Goal: Submit feedback/report problem

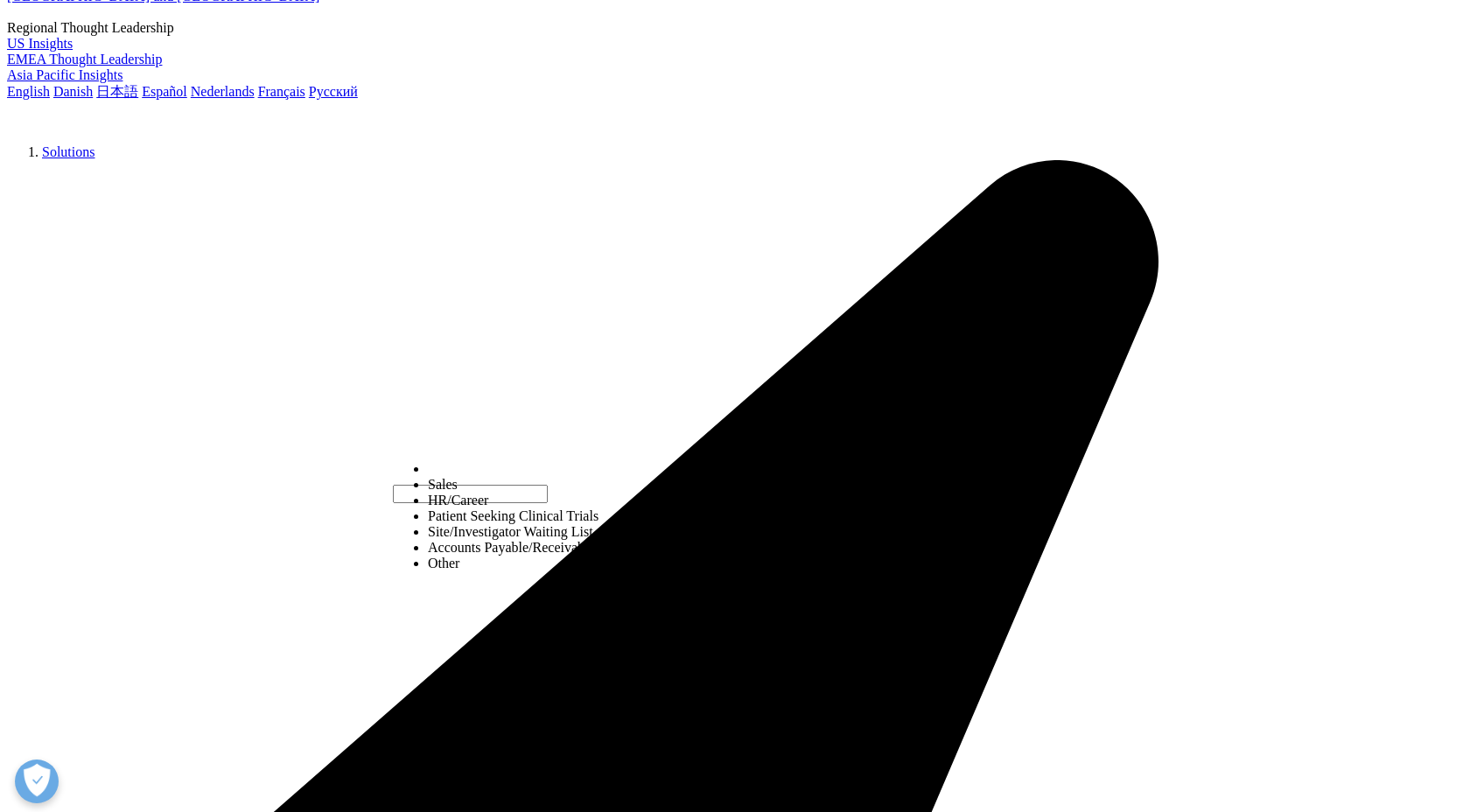
select select "HR/Career"
type input "[PERSON_NAME]"
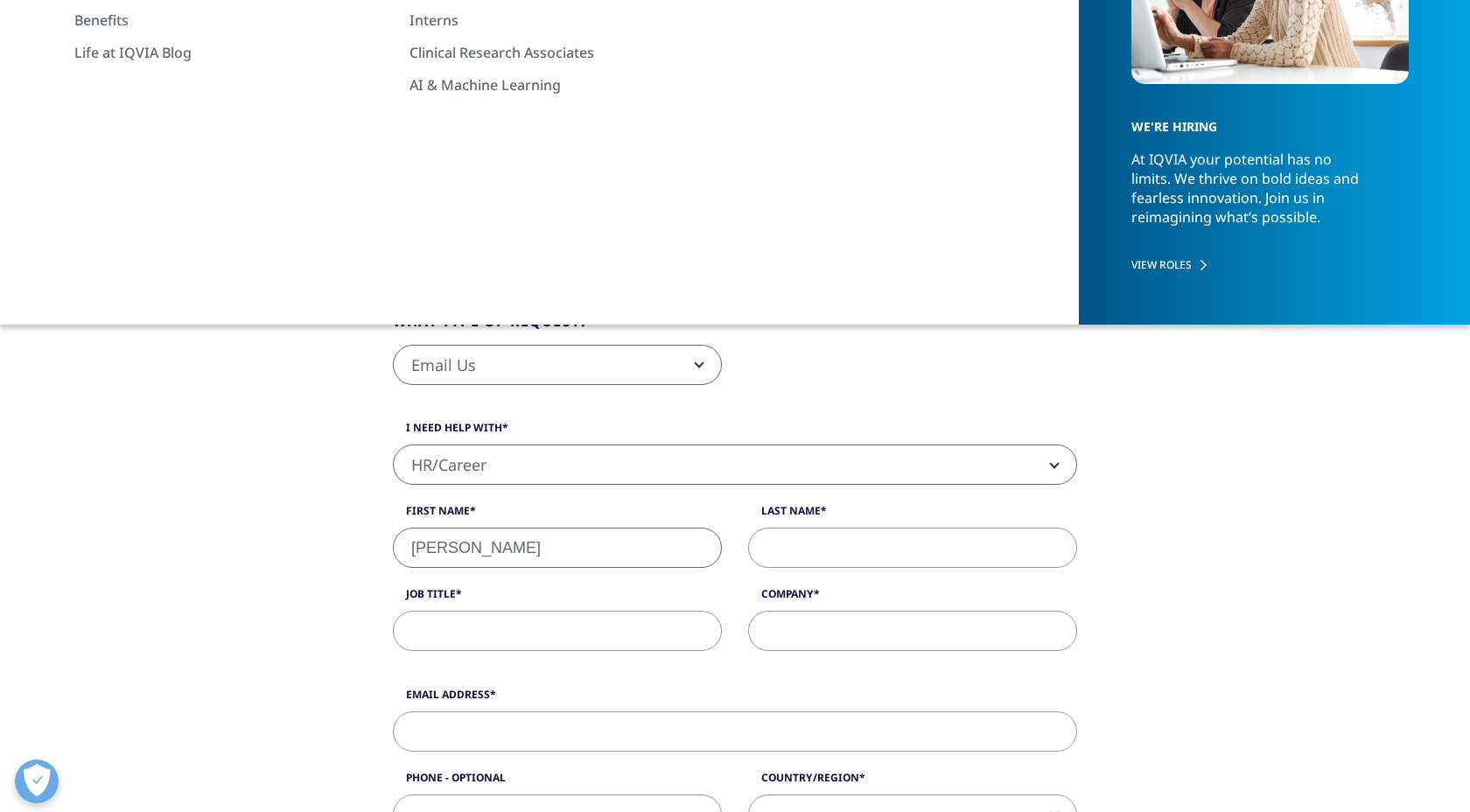
type input "[PERSON_NAME]"
type input "[EMAIL_ADDRESS][DOMAIN_NAME]"
type input "07941347268"
select select "[GEOGRAPHIC_DATA]"
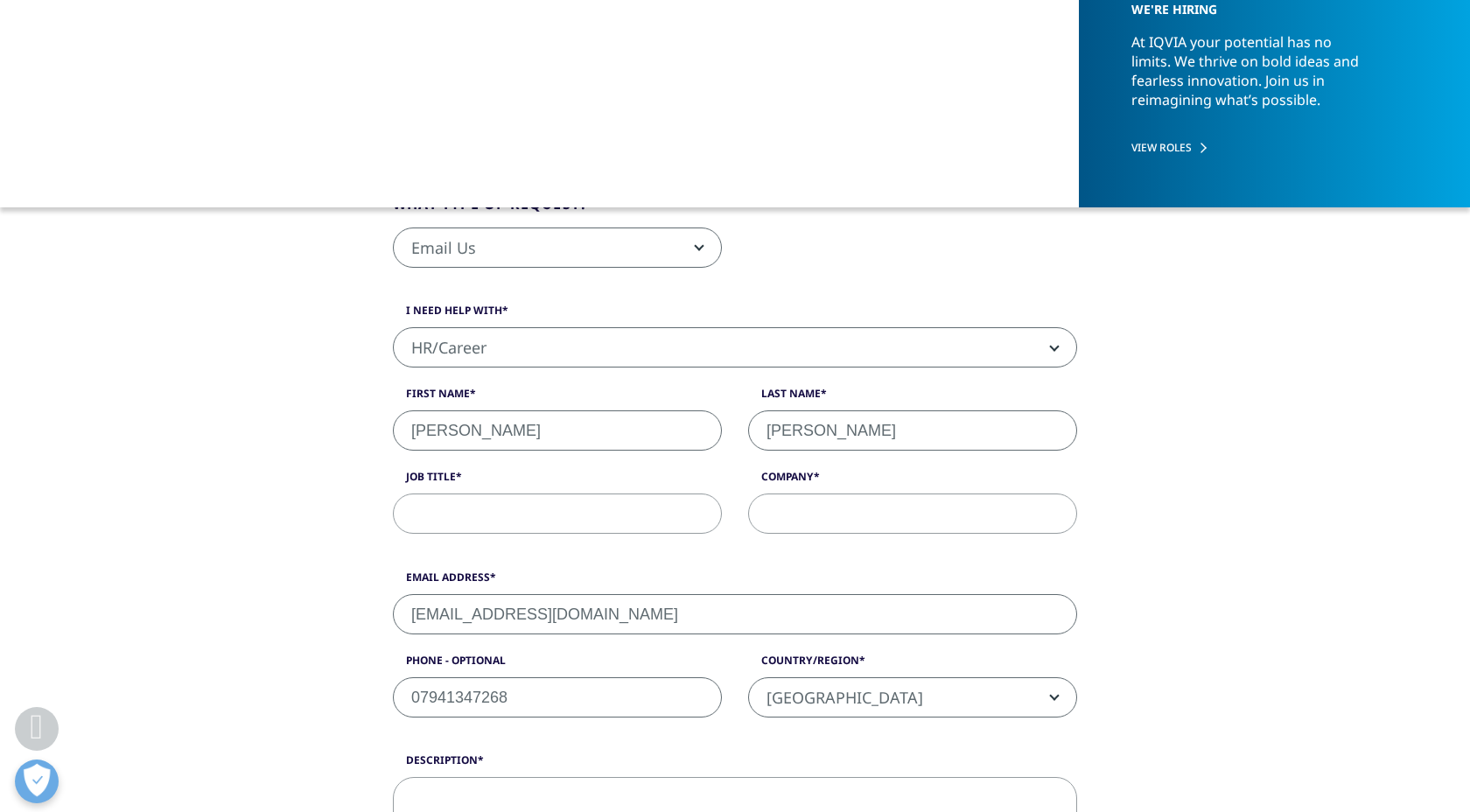
scroll to position [416, 0]
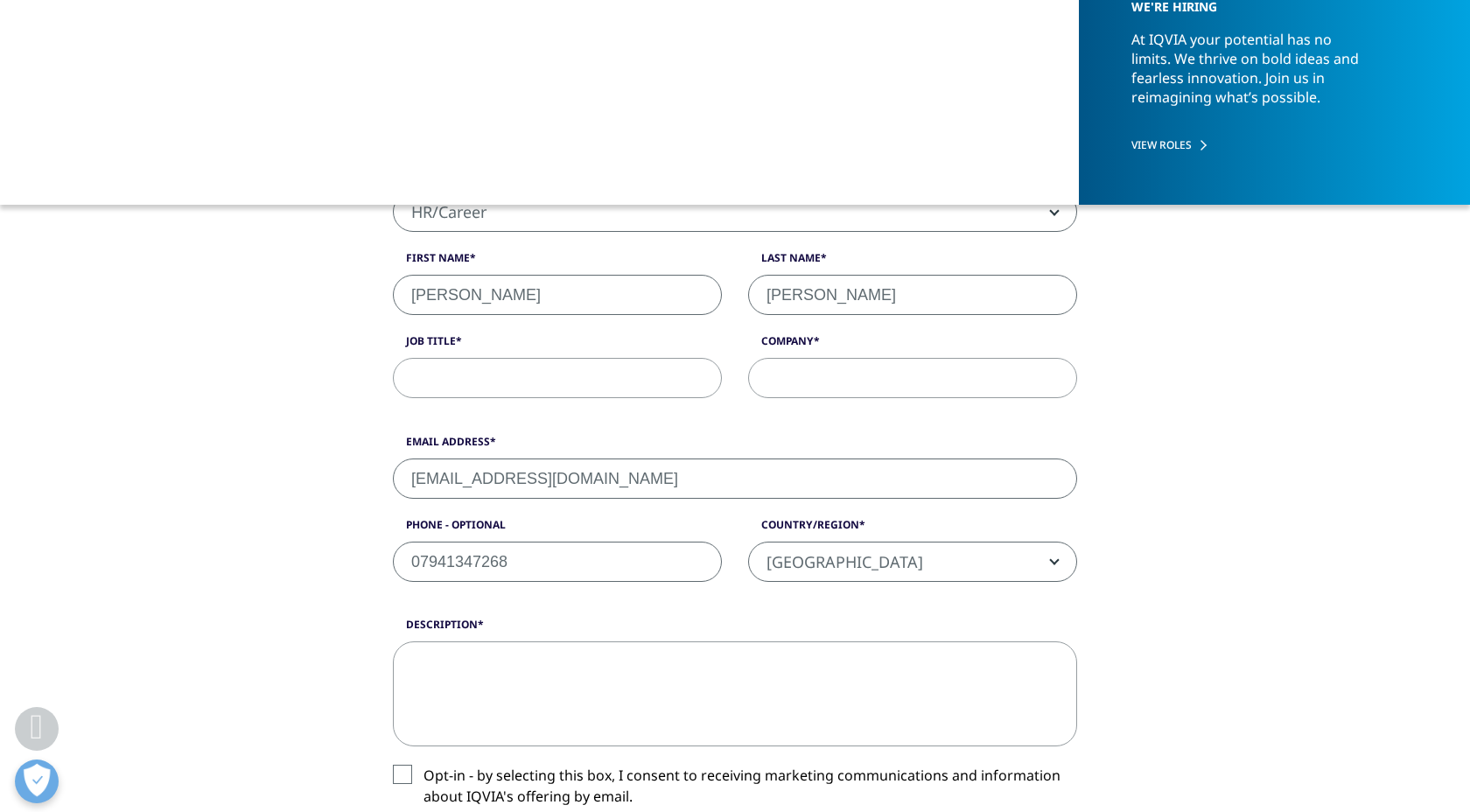
click at [646, 380] on input "Job Title" at bounding box center [558, 378] width 329 height 40
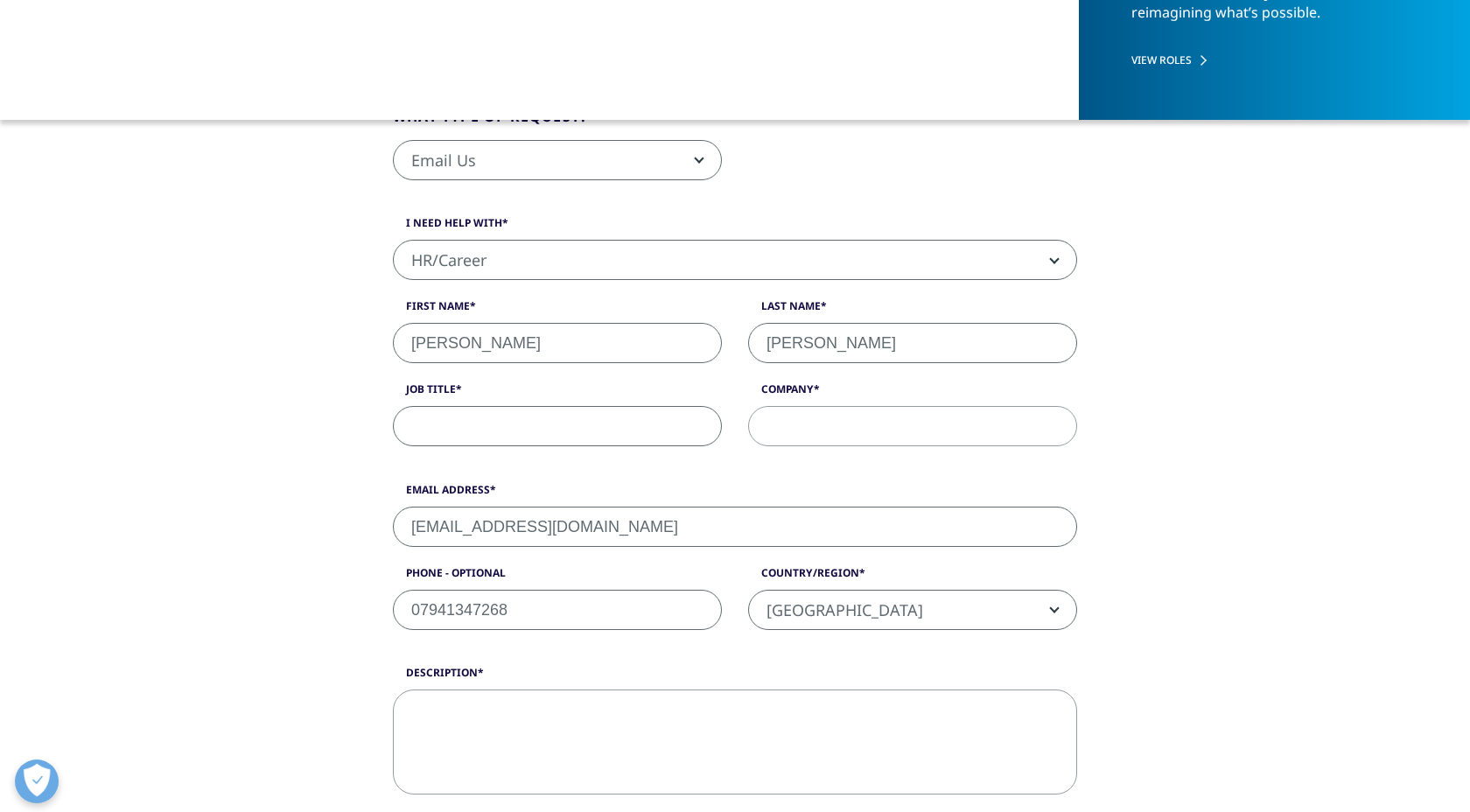
scroll to position [0, 0]
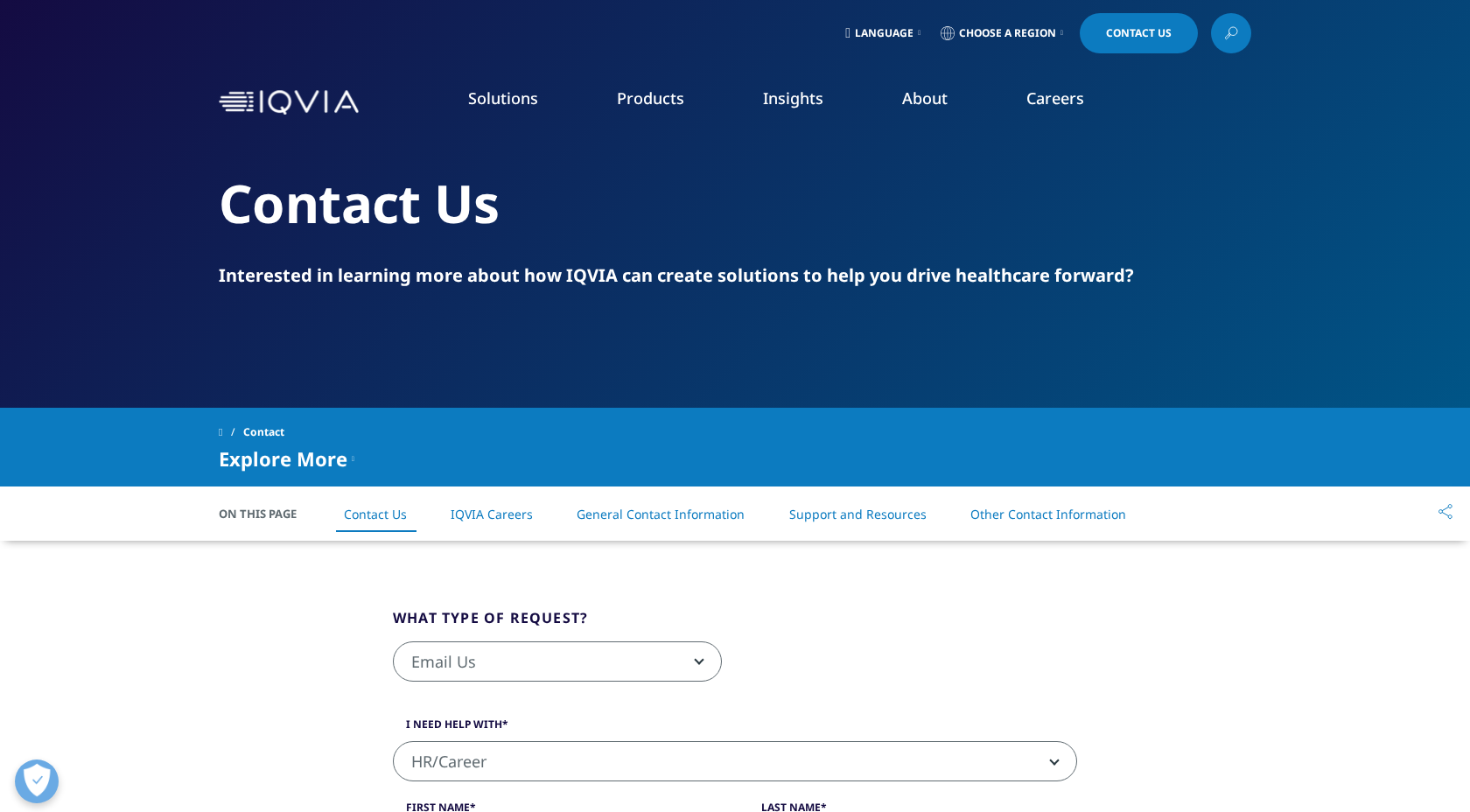
click at [901, 517] on link "Support and Resources" at bounding box center [858, 514] width 138 height 17
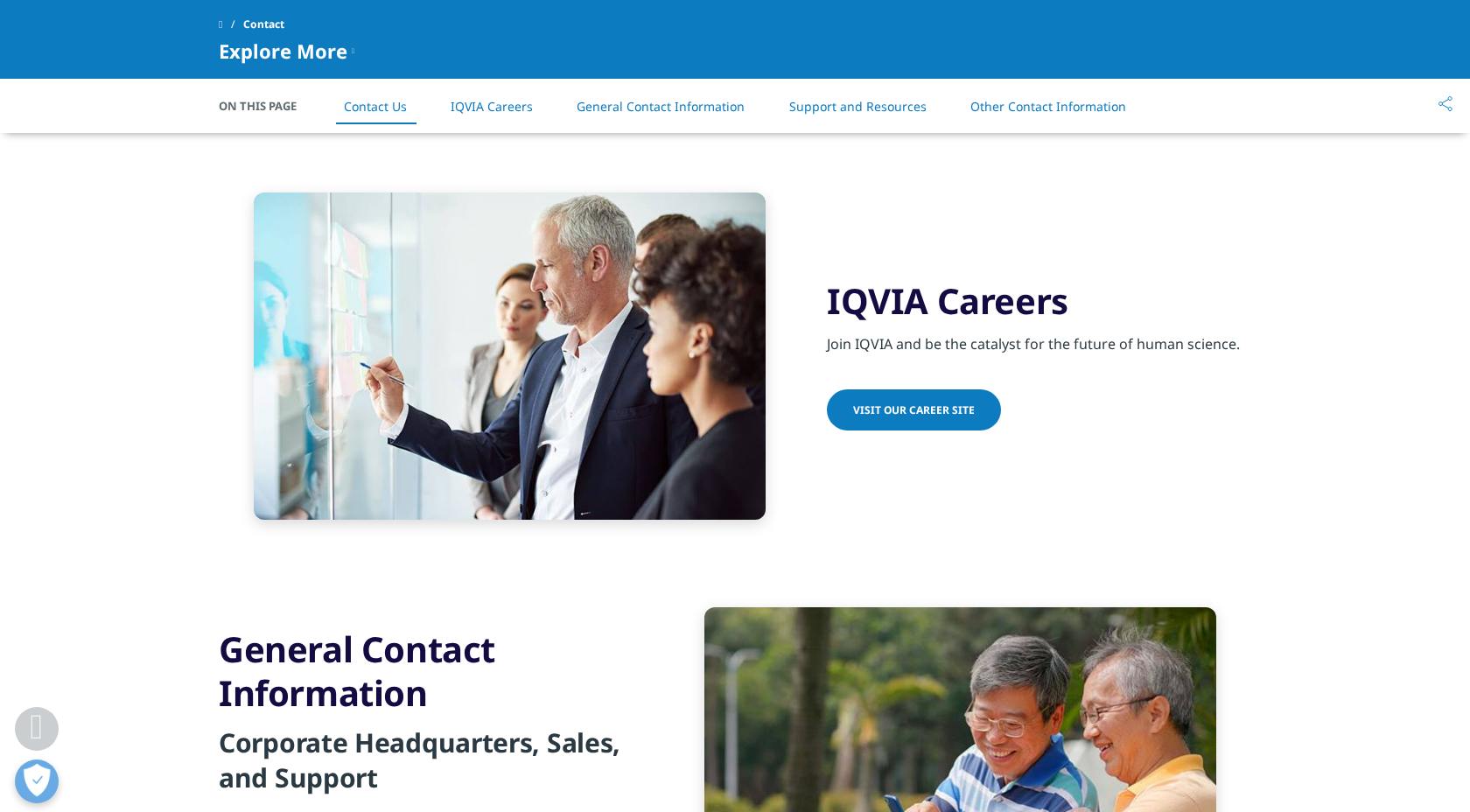
scroll to position [1378, 0]
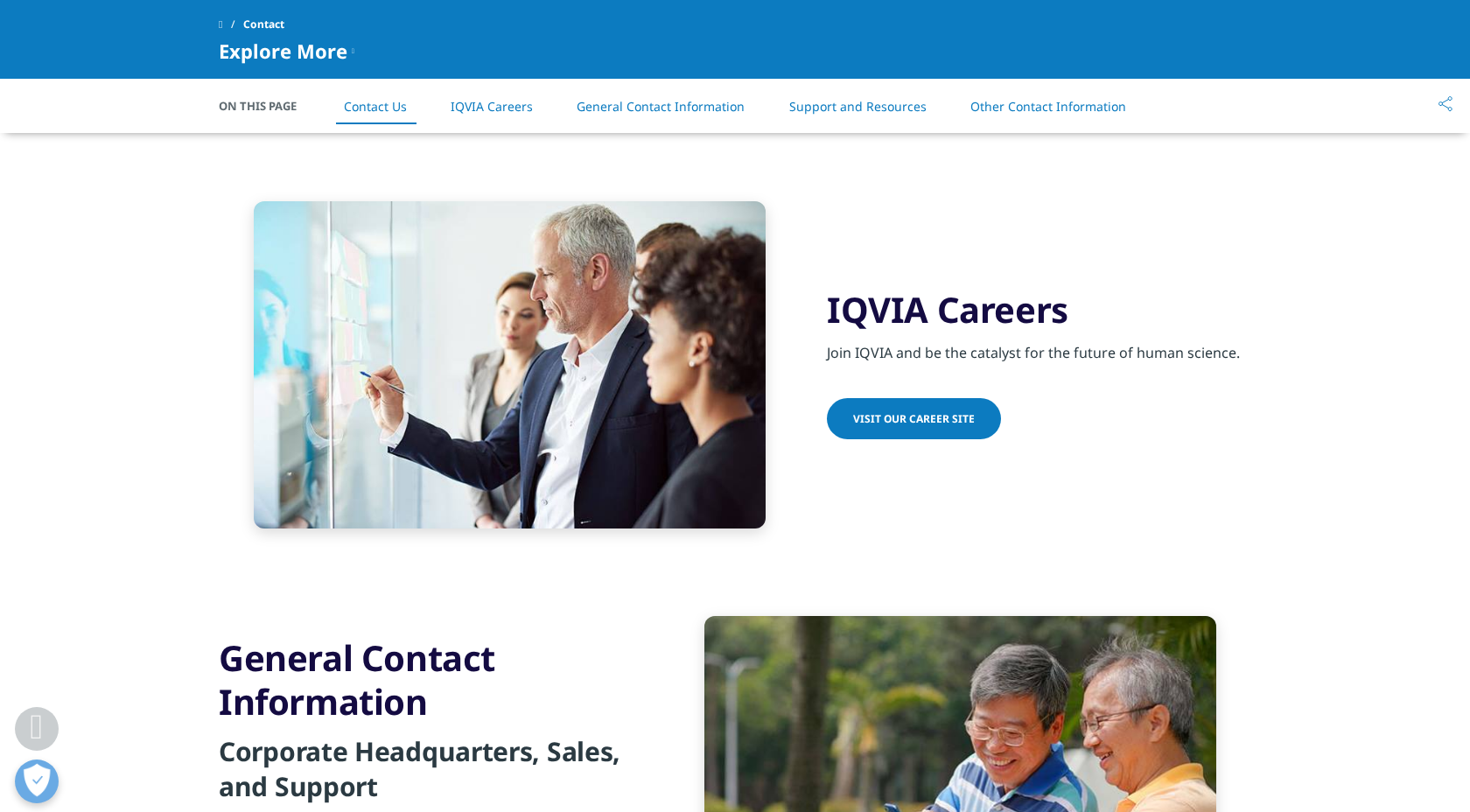
click at [893, 405] on link "Visit our Career Site" at bounding box center [913, 418] width 174 height 41
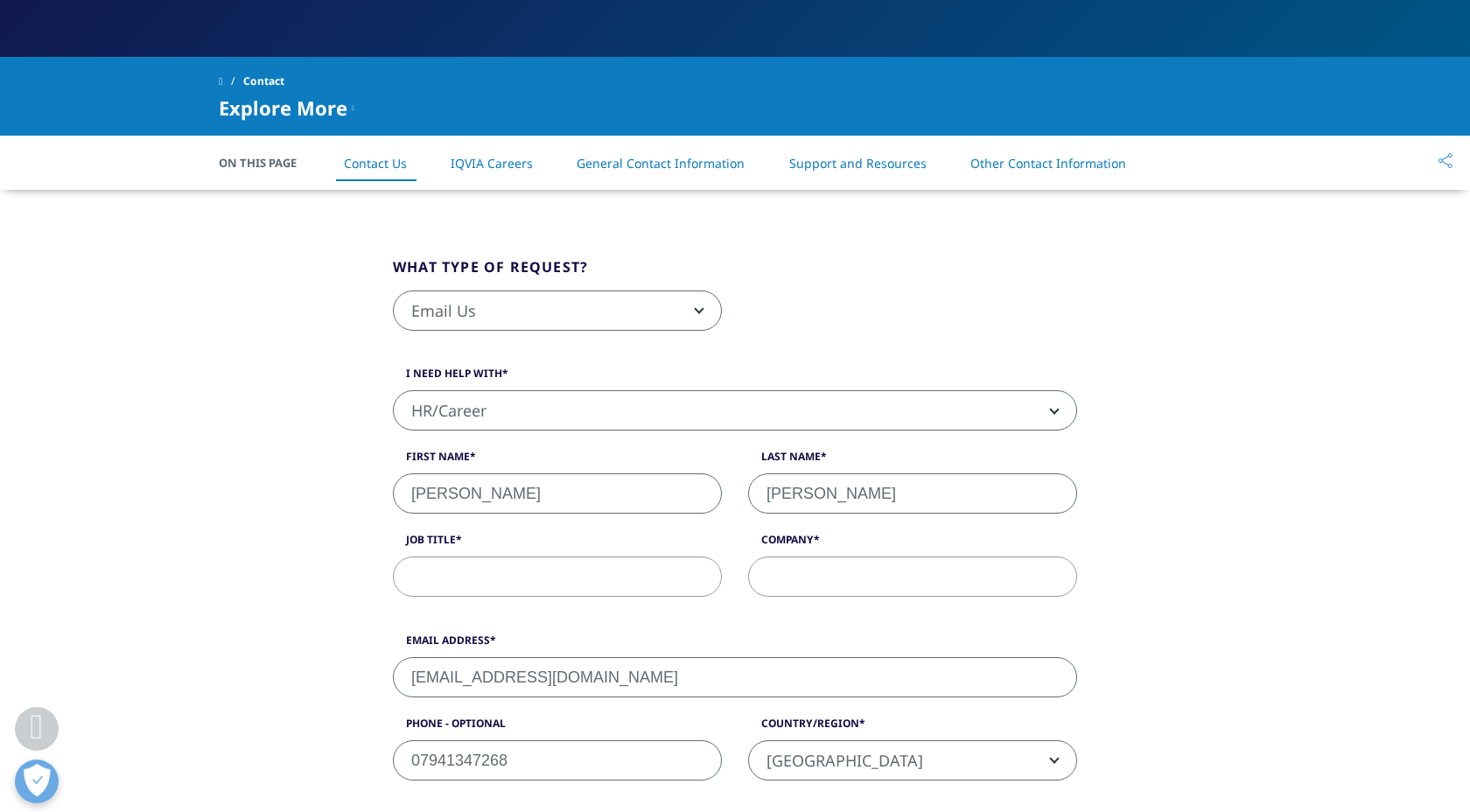
scroll to position [453, 0]
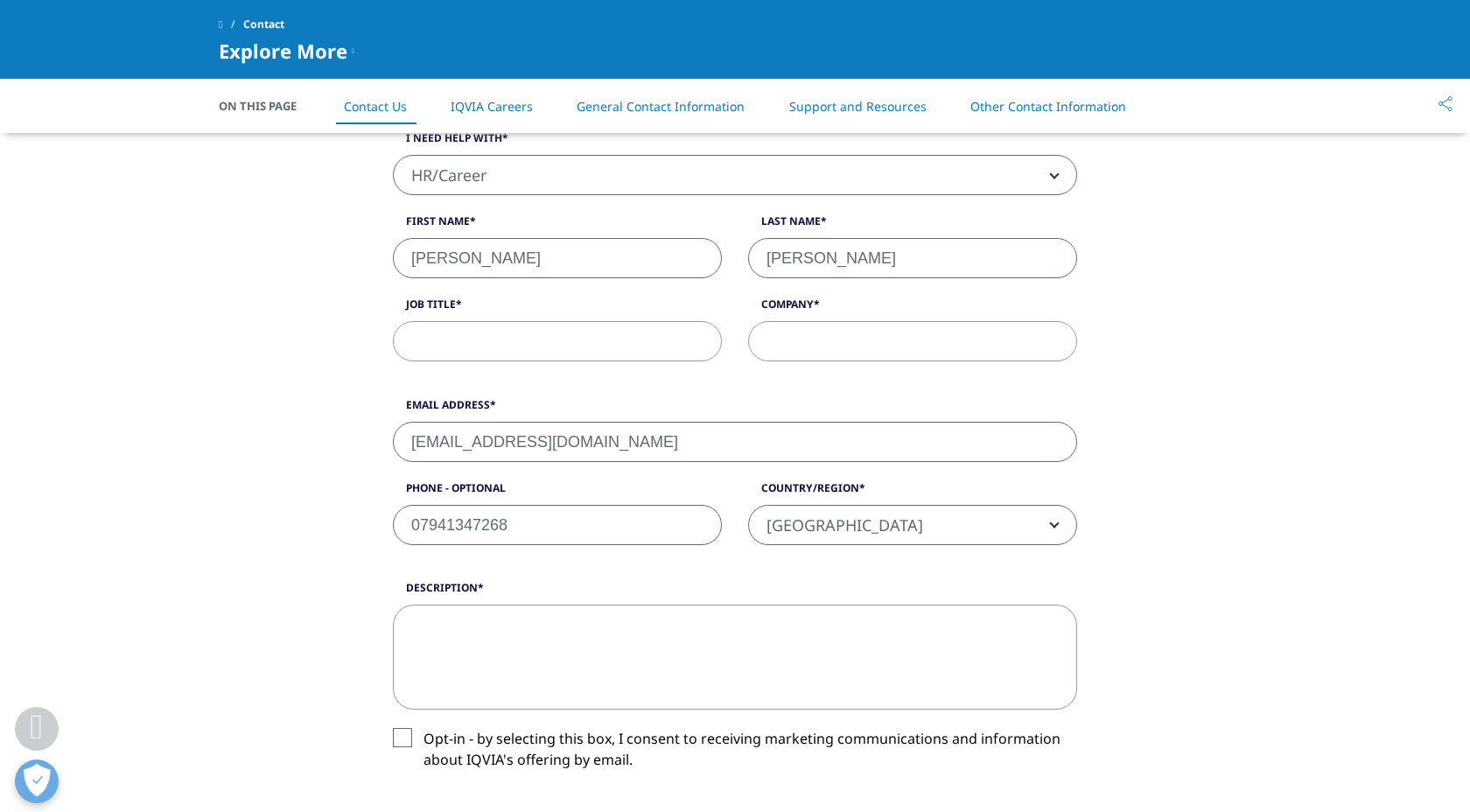
click at [593, 329] on input "Job Title" at bounding box center [558, 341] width 329 height 40
type input "research associate"
click at [823, 357] on input "Company" at bounding box center [913, 341] width 329 height 40
type input "multus biotechnology"
click at [733, 653] on textarea "Description" at bounding box center [735, 656] width 685 height 105
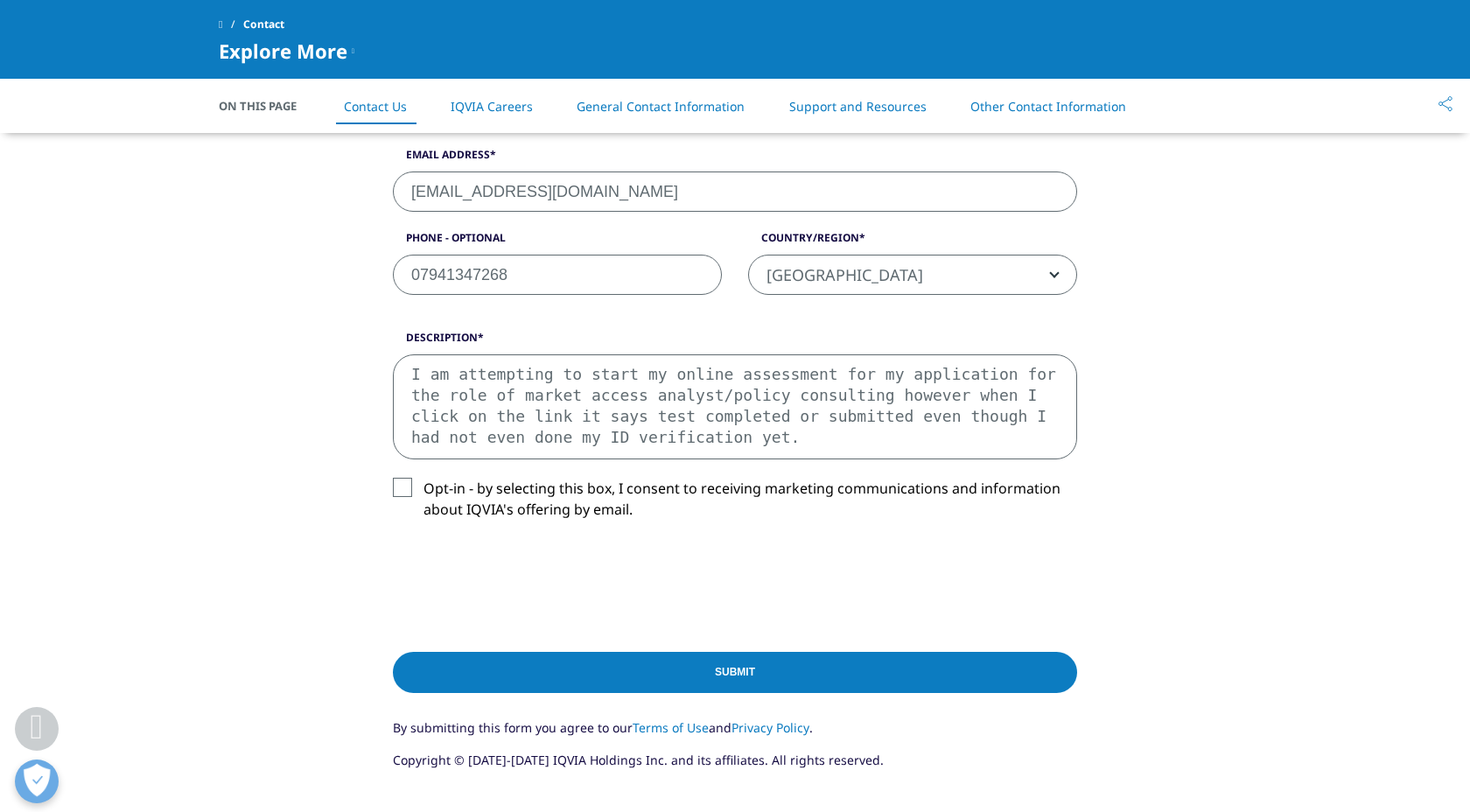
scroll to position [711, 0]
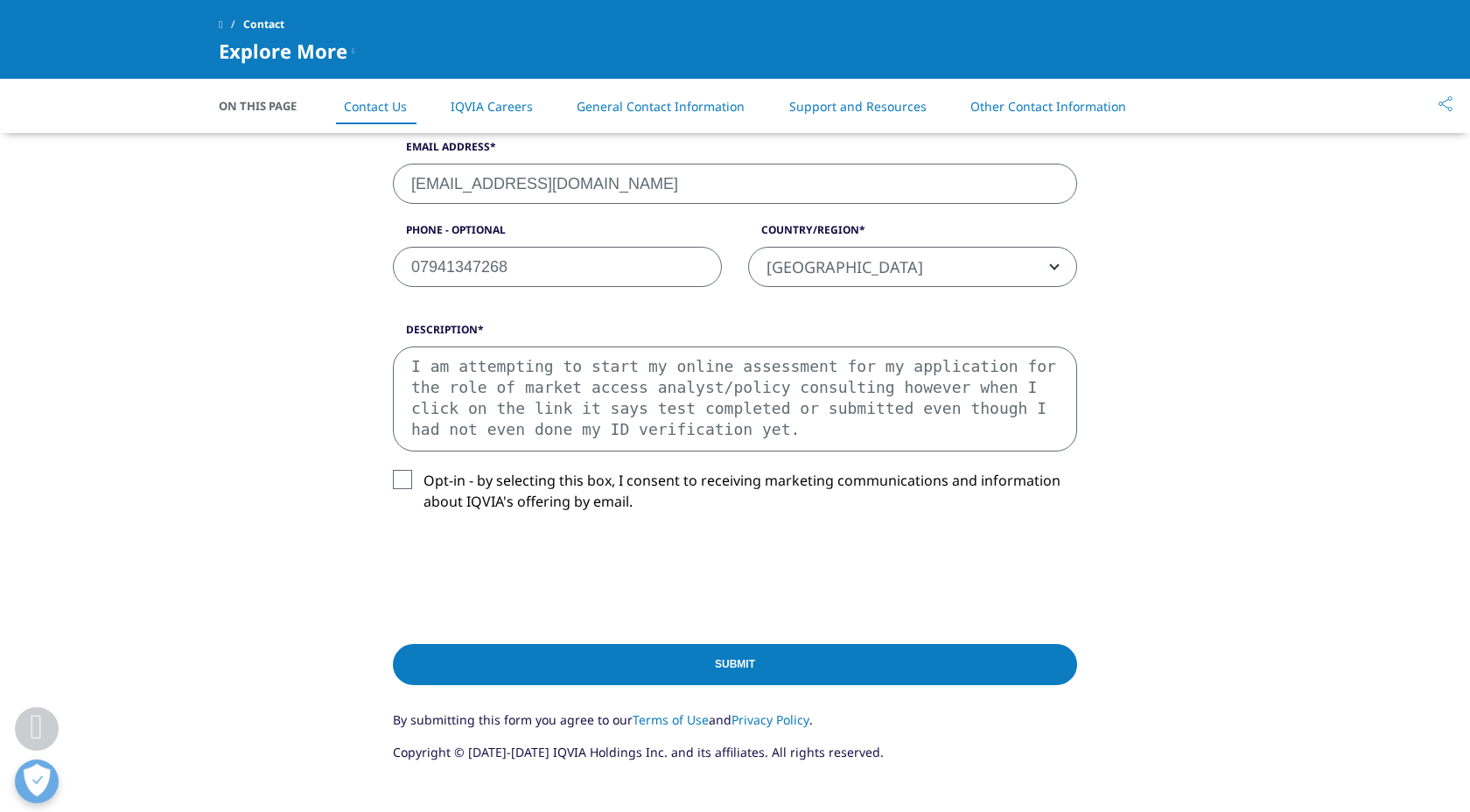
type textarea "I am attempting to start my online assessment for my application for the role o…"
click at [742, 658] on input "Submit" at bounding box center [735, 663] width 685 height 41
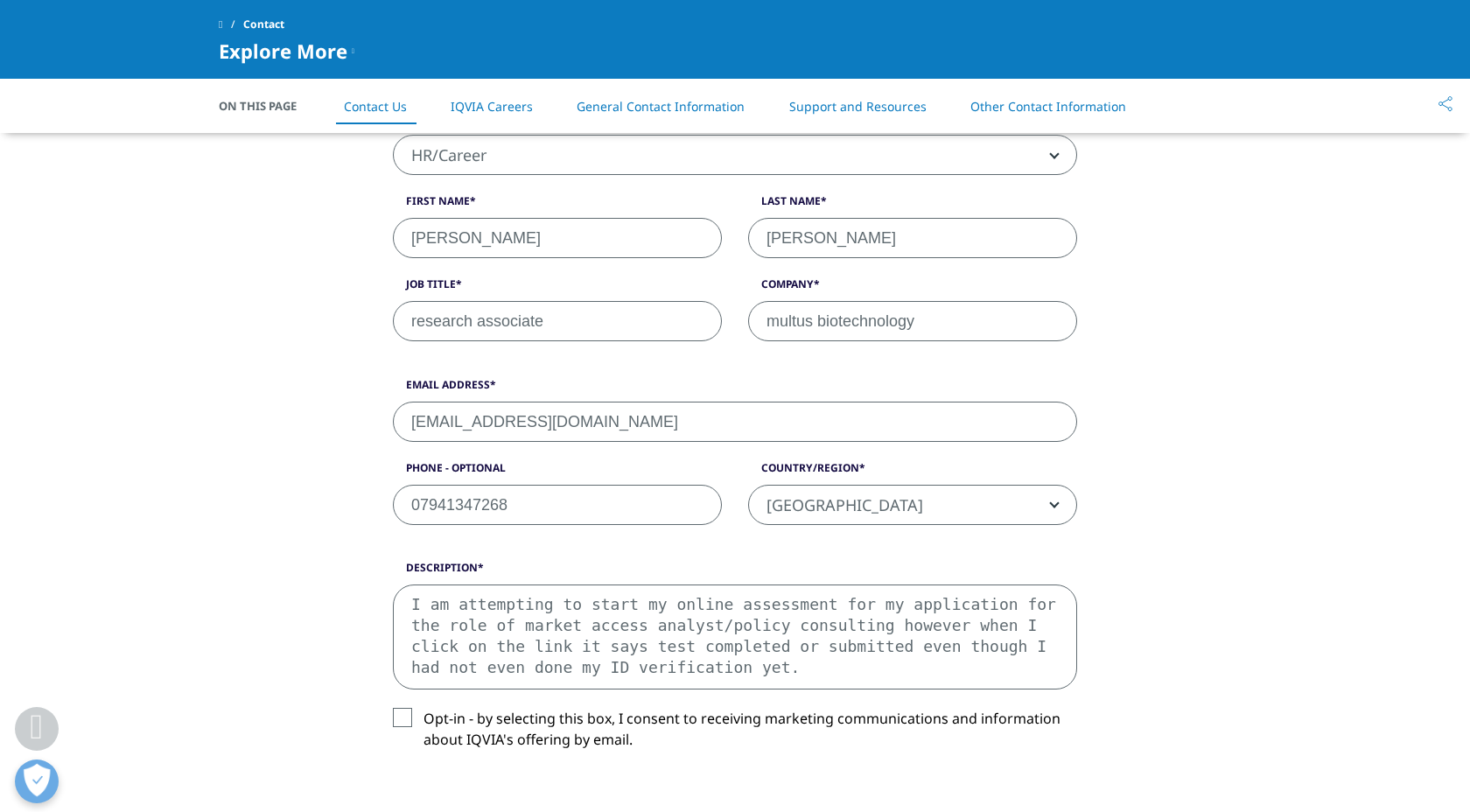
scroll to position [898, 0]
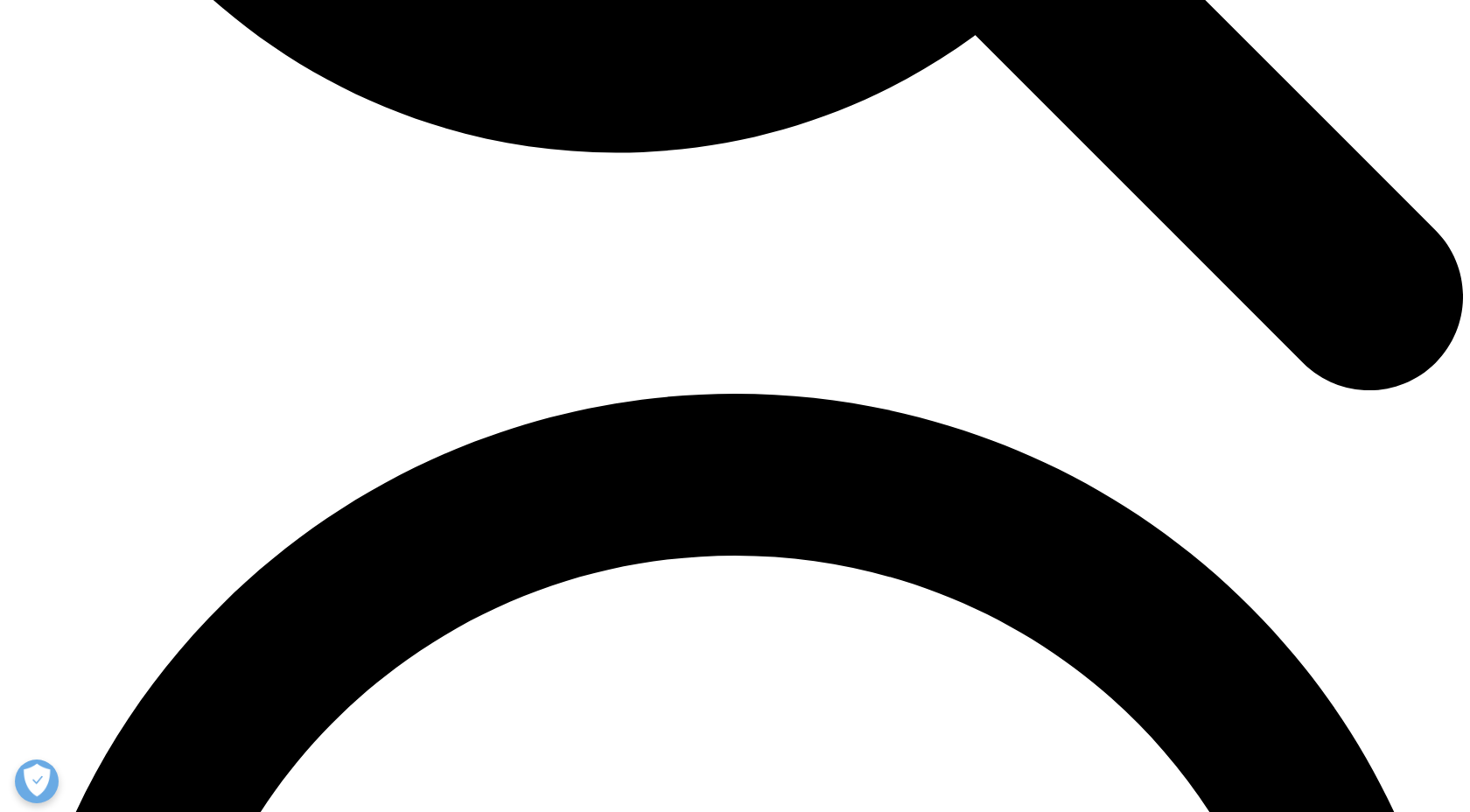
scroll to position [2550, 0]
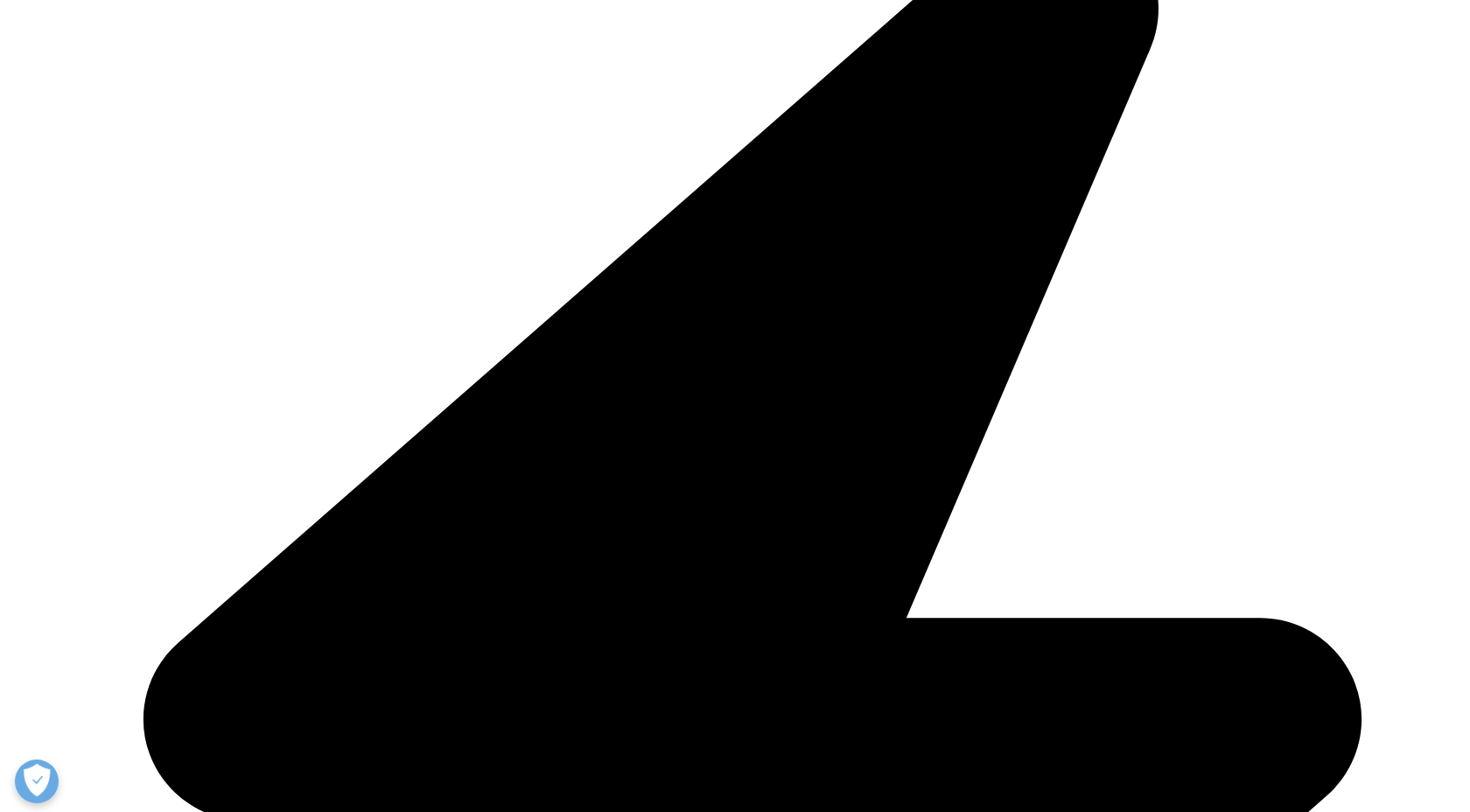
scroll to position [2724, 0]
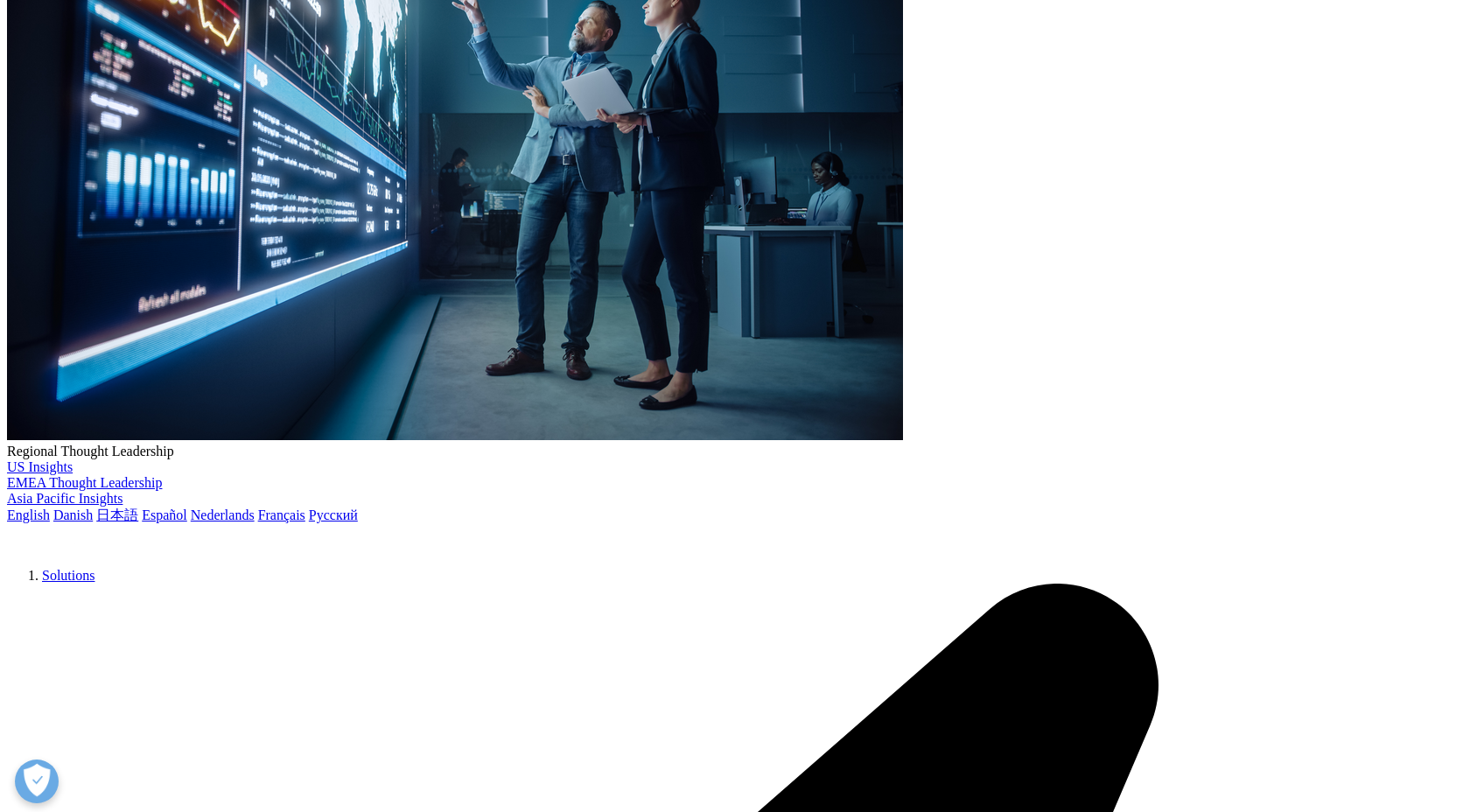
scroll to position [353, 0]
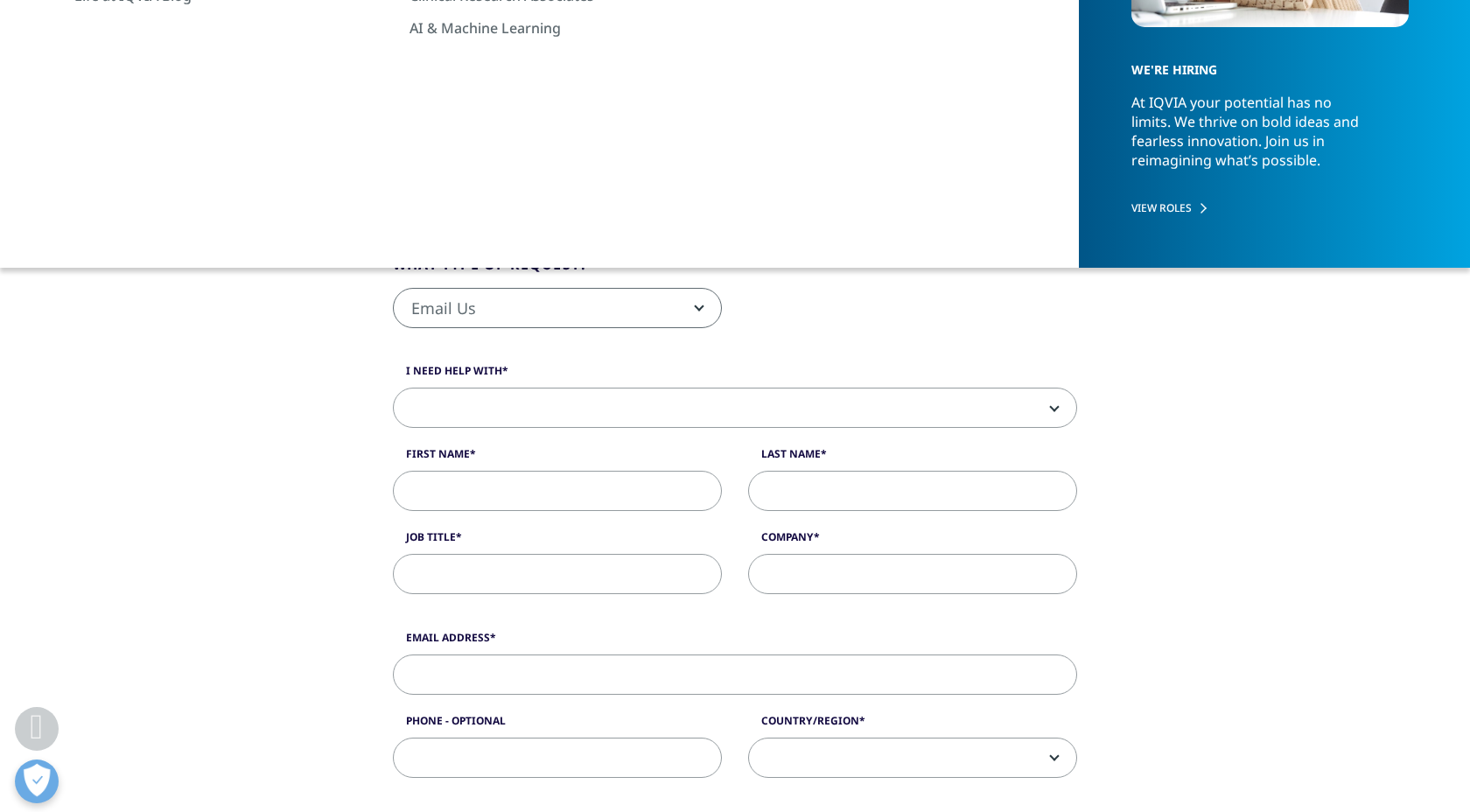
click at [615, 414] on span at bounding box center [735, 408] width 683 height 40
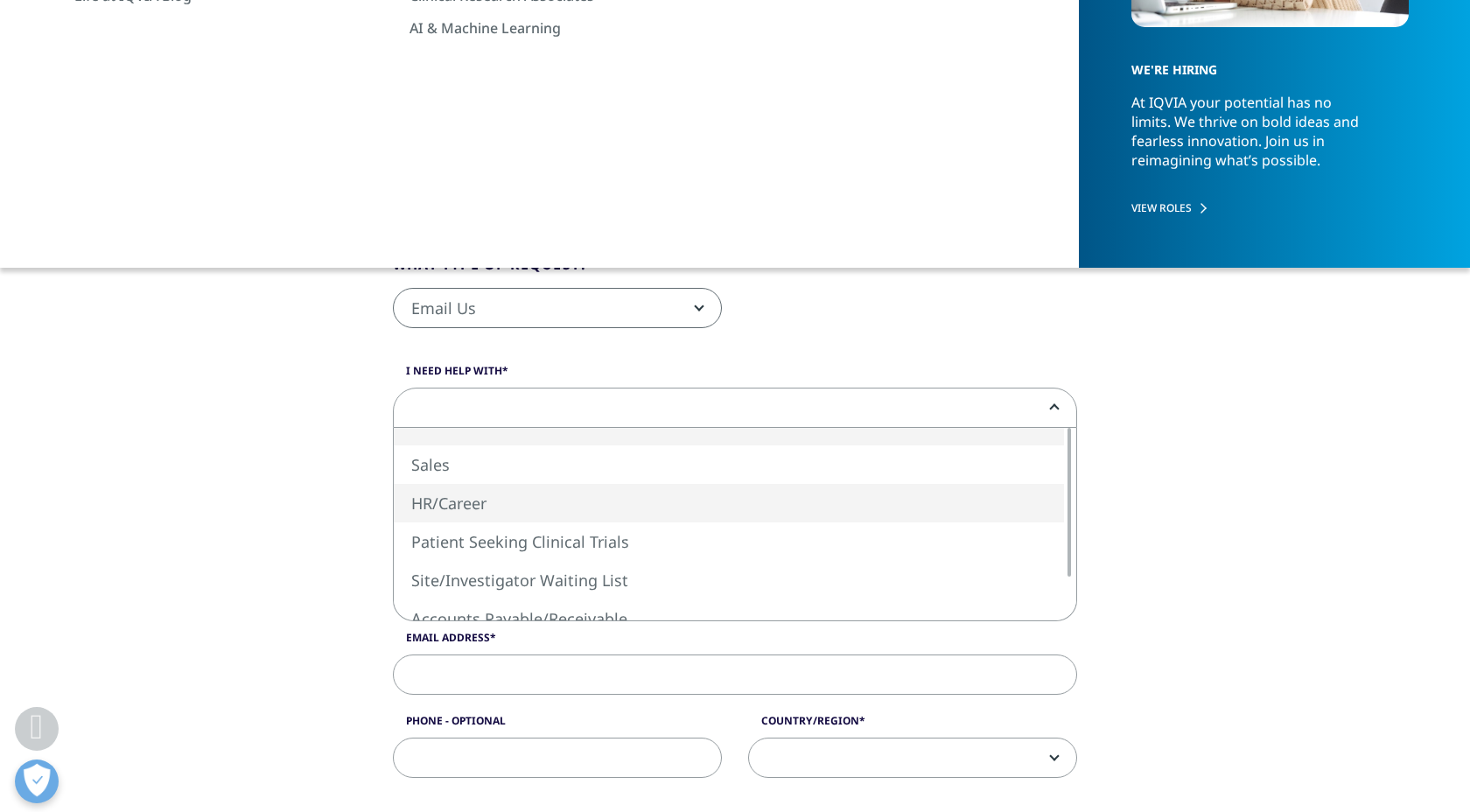
select select "HR/Career"
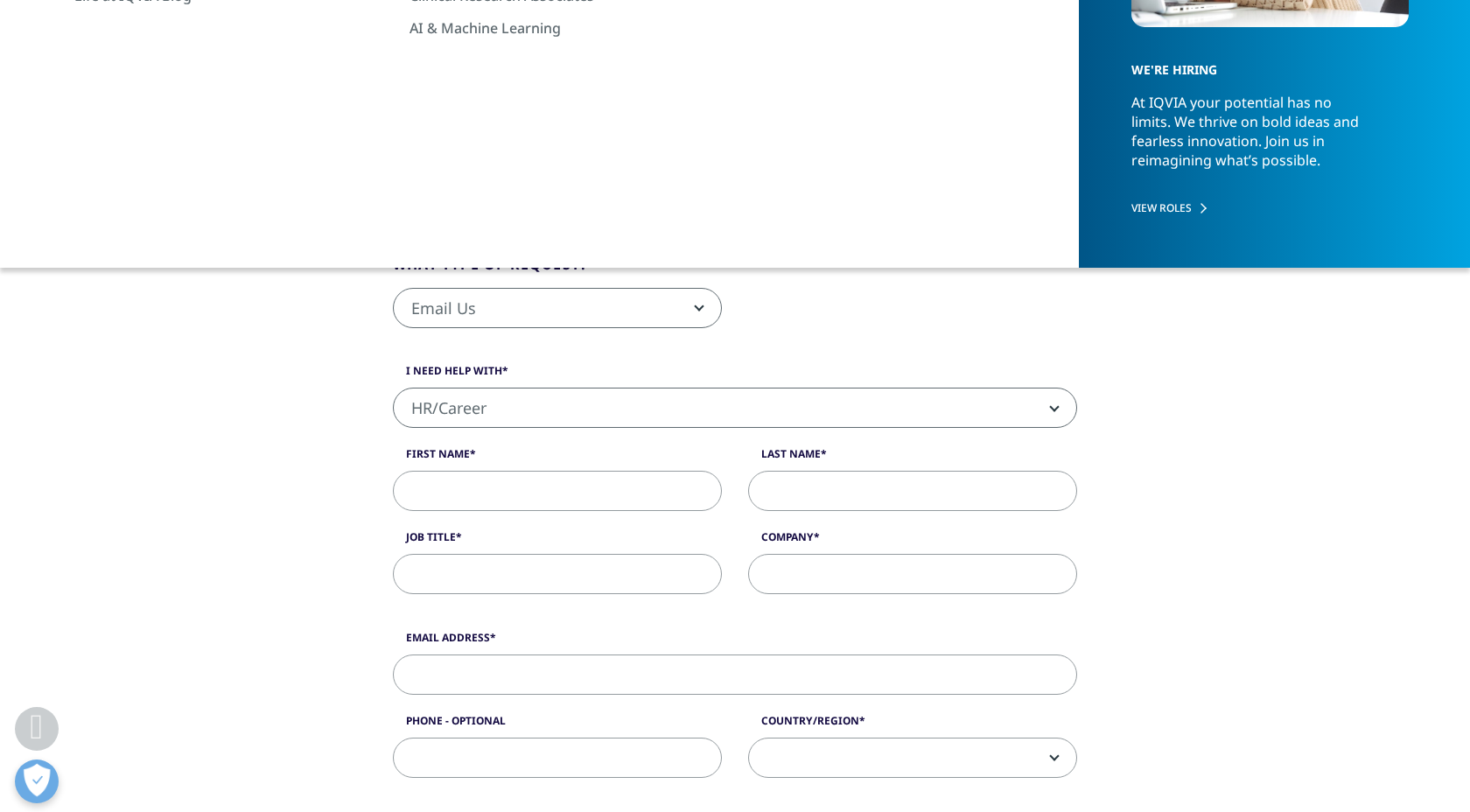
click at [613, 307] on span "Email Us" at bounding box center [557, 308] width 327 height 40
click at [590, 487] on input "First Name" at bounding box center [558, 491] width 329 height 40
type input "[PERSON_NAME]"
type input "Nair"
type input "mkpnair@gmail.com"
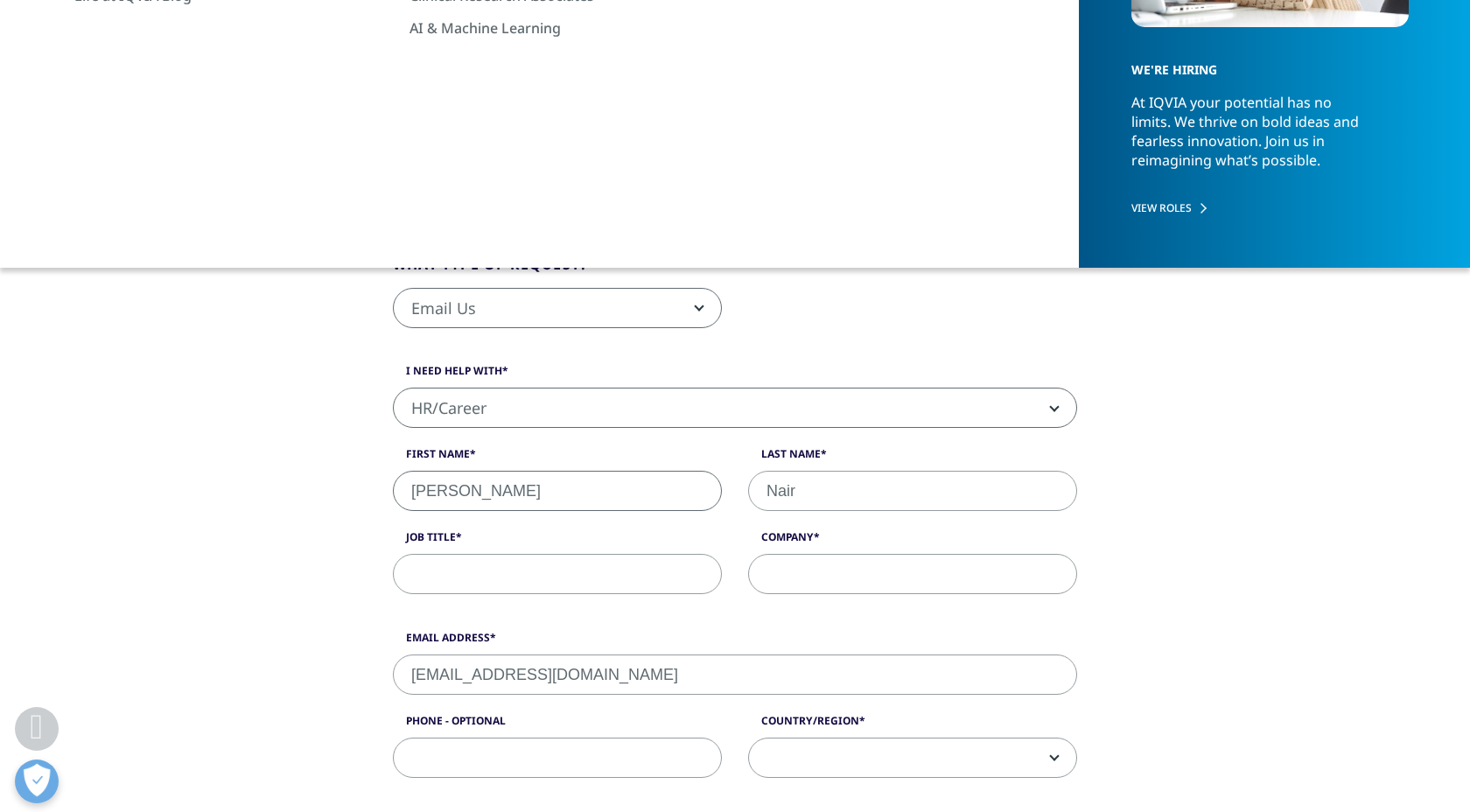
type input "07941347268"
select select "[GEOGRAPHIC_DATA]"
click at [560, 573] on input "Job Title" at bounding box center [558, 574] width 329 height 40
type input "Market access analyst/policy consulting"
click at [832, 578] on input "Company" at bounding box center [913, 574] width 329 height 40
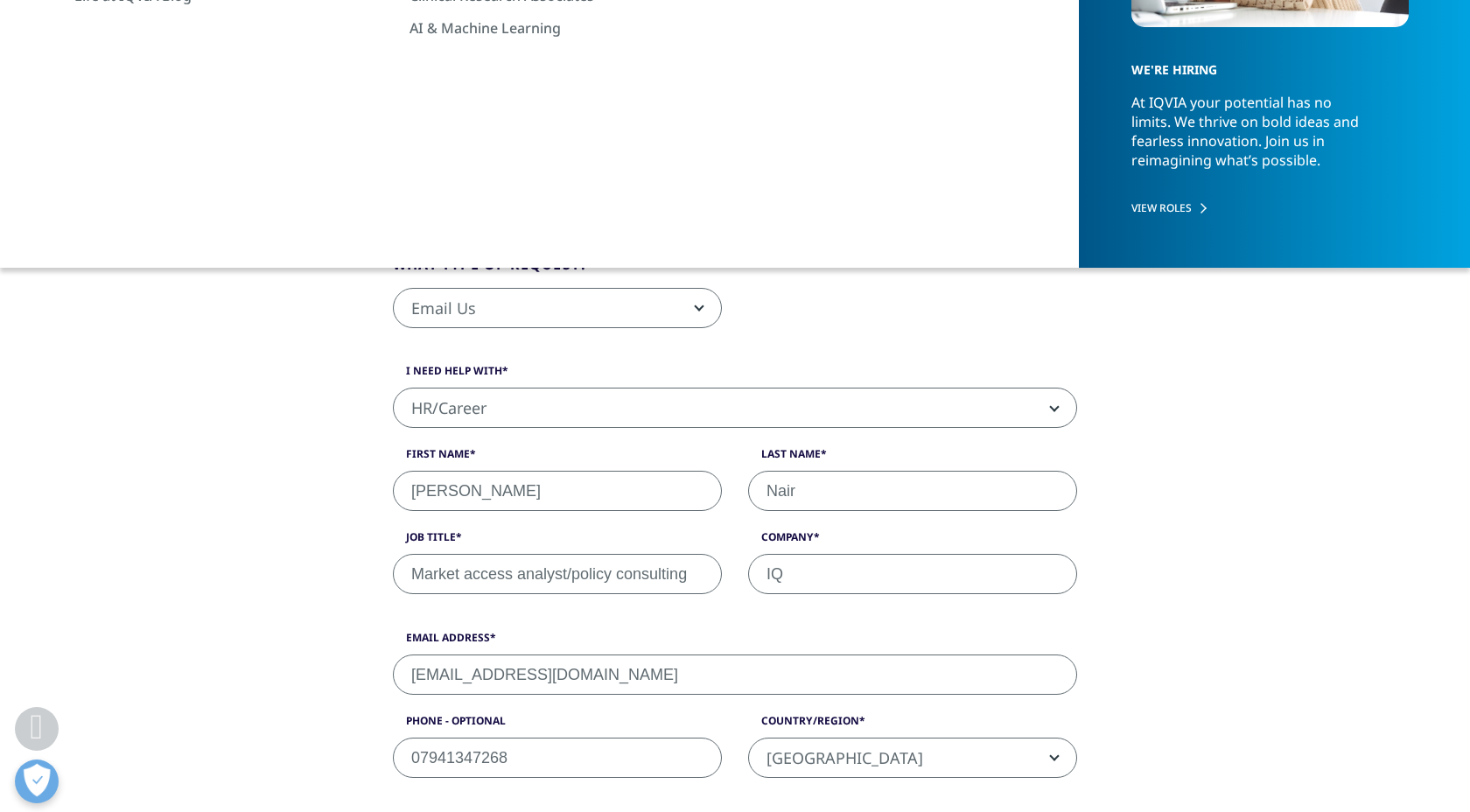
type input "I"
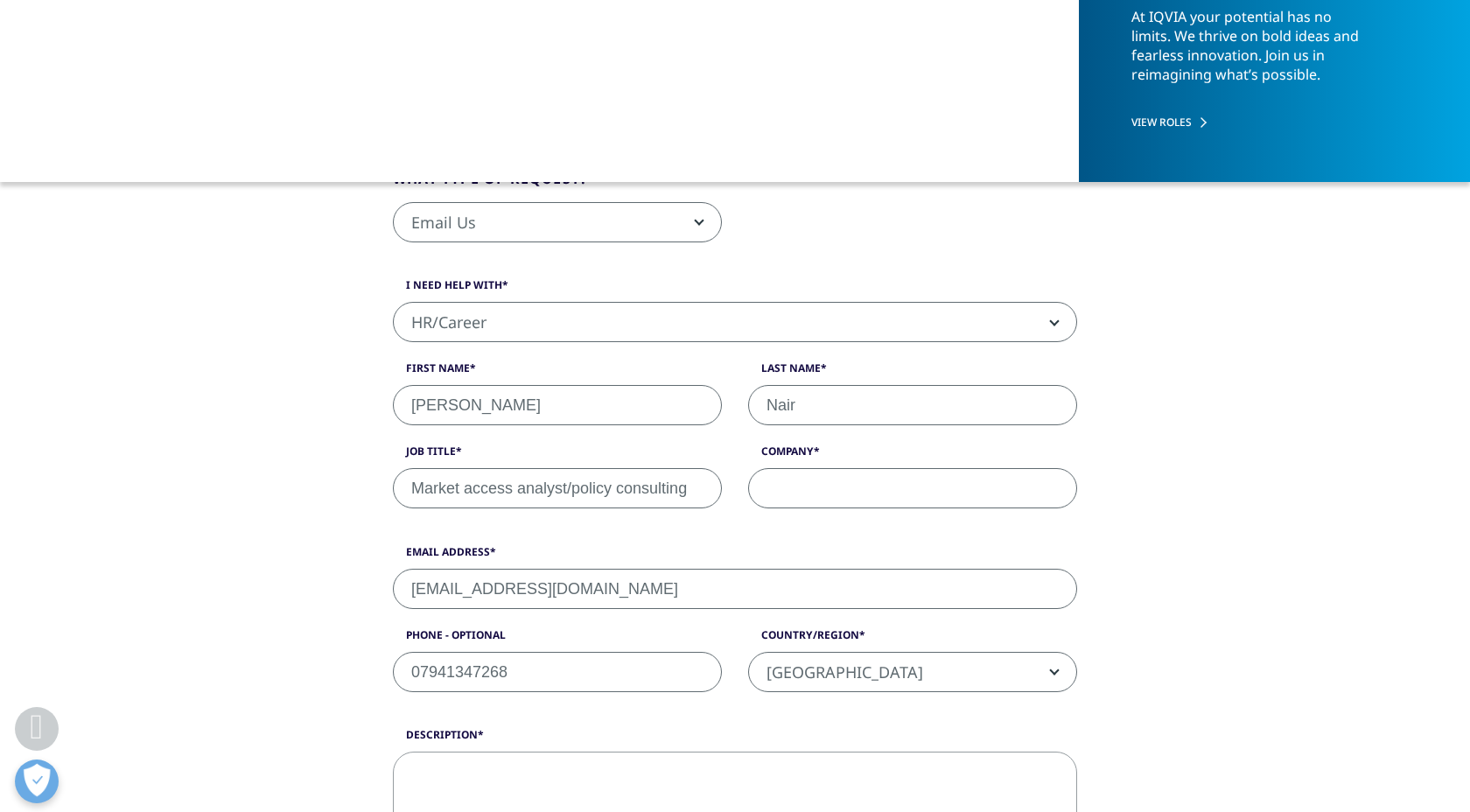
scroll to position [301, 0]
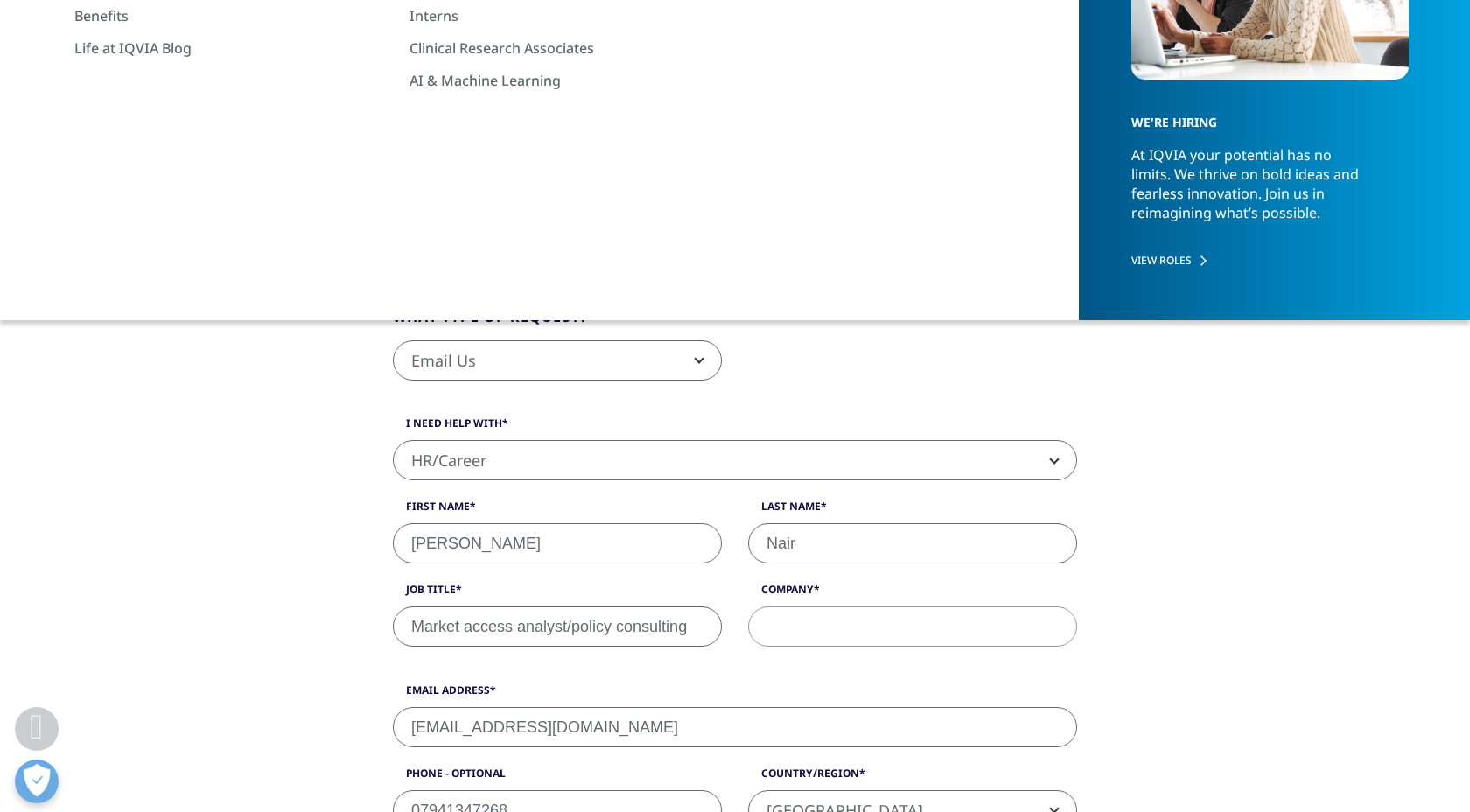
drag, startPoint x: 696, startPoint y: 624, endPoint x: 270, endPoint y: 612, distance: 426.2
click at [274, 612] on div "What type of request? Email Us Request a Demo IQVIA Institute Inquiries Media I…" at bounding box center [735, 803] width 997 height 1127
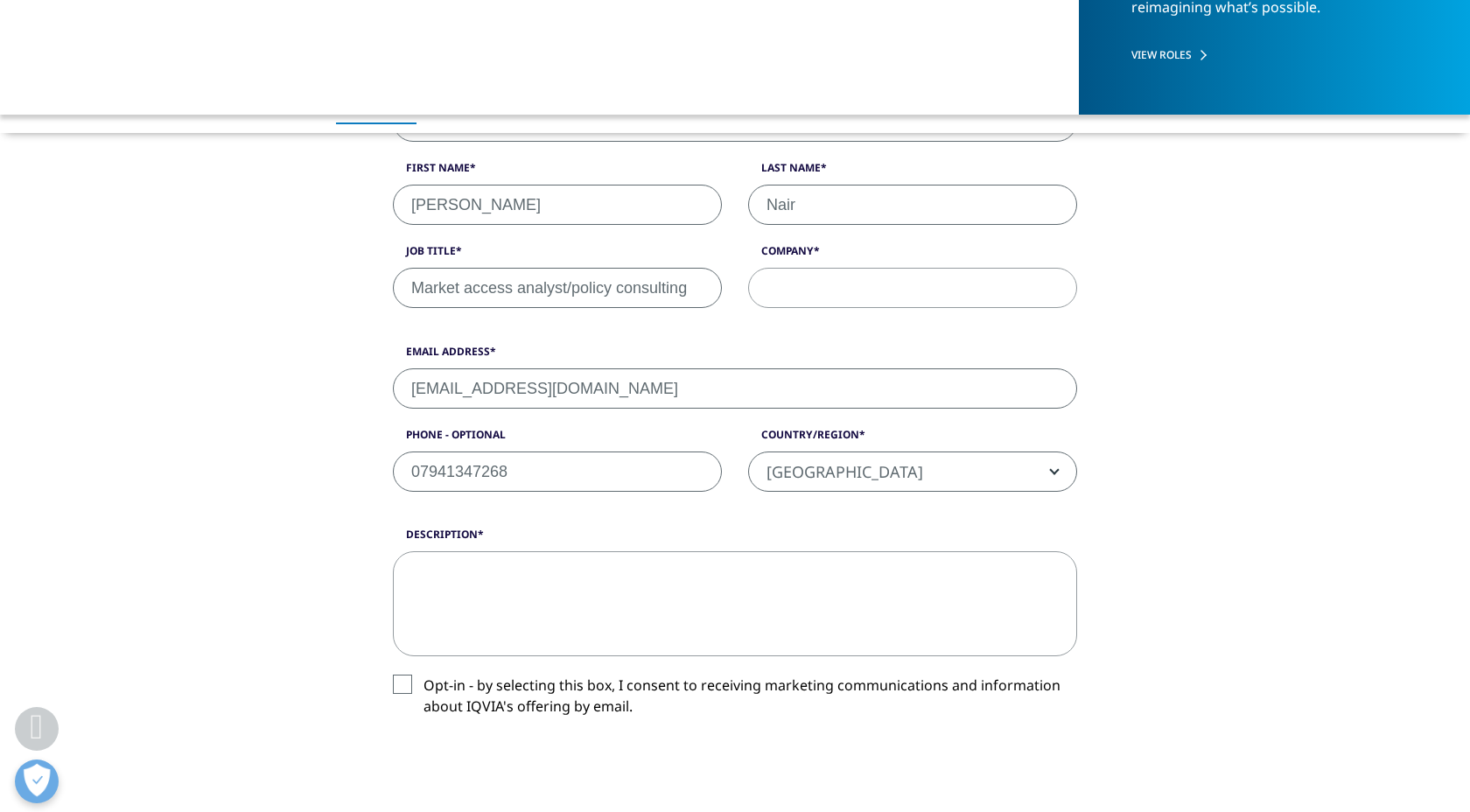
scroll to position [514, 0]
